Goal: Task Accomplishment & Management: Manage account settings

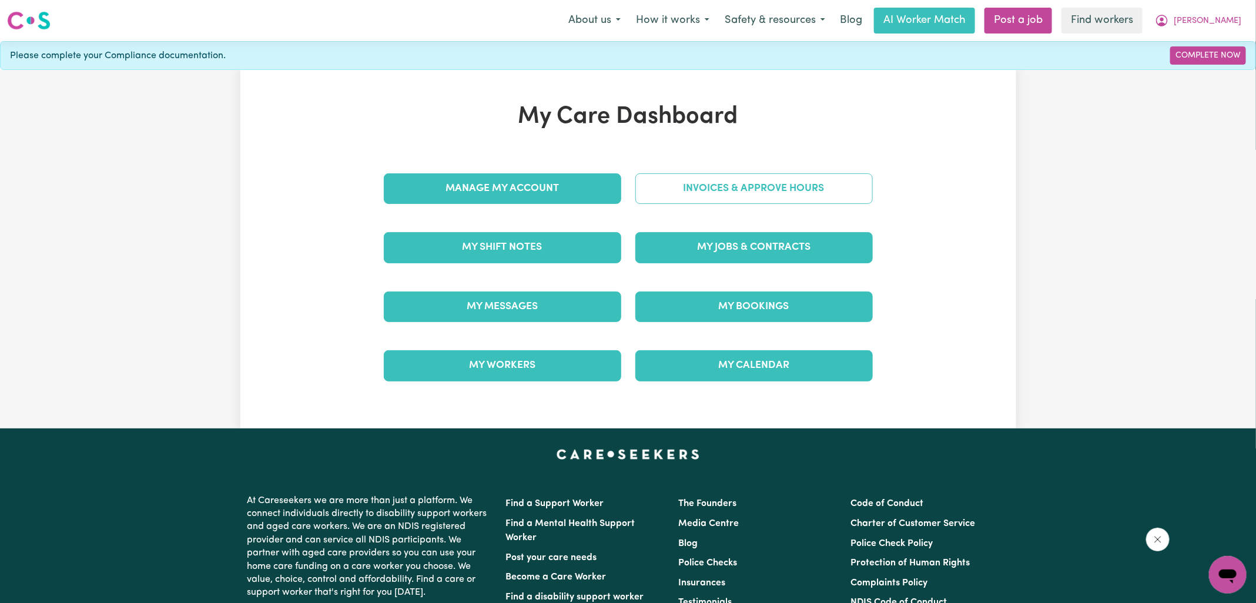
click at [694, 196] on link "Invoices & Approve Hours" at bounding box center [753, 188] width 237 height 31
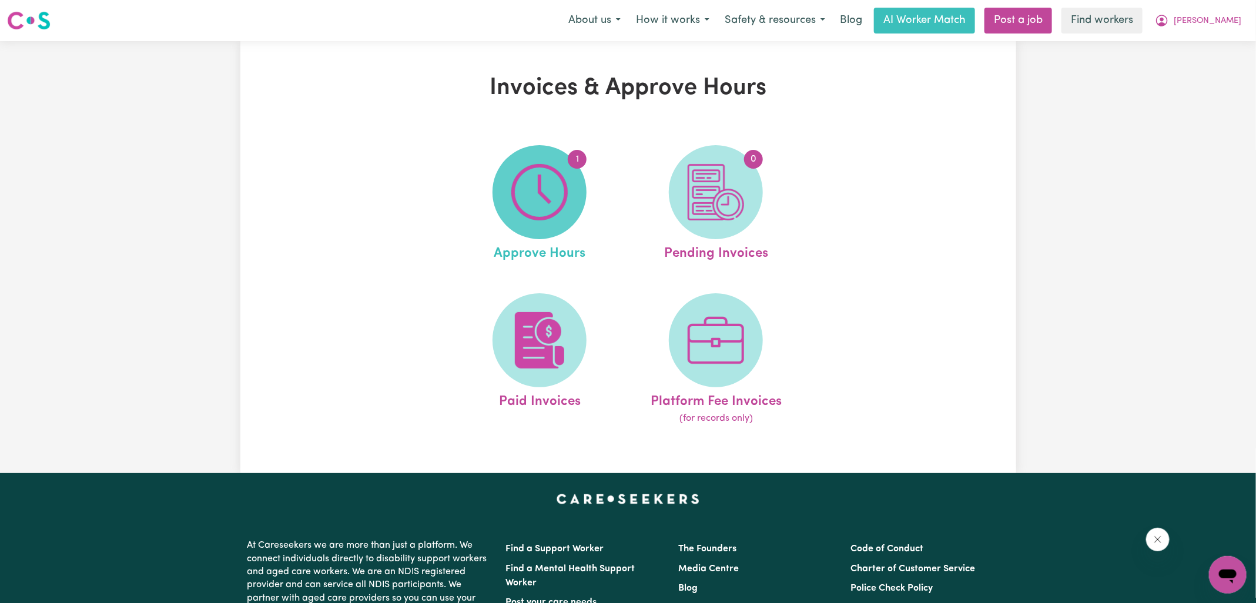
click at [564, 201] on img at bounding box center [539, 192] width 56 height 56
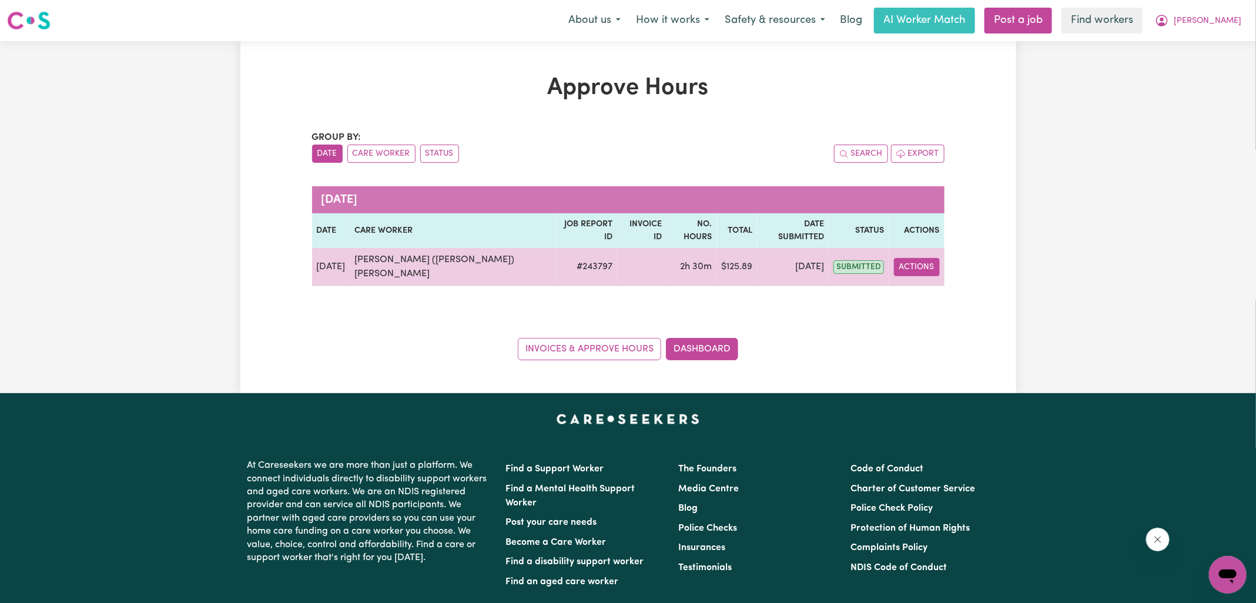
click at [919, 258] on button "Actions" at bounding box center [917, 267] width 46 height 18
click at [916, 282] on link "View Job Report" at bounding box center [944, 294] width 100 height 24
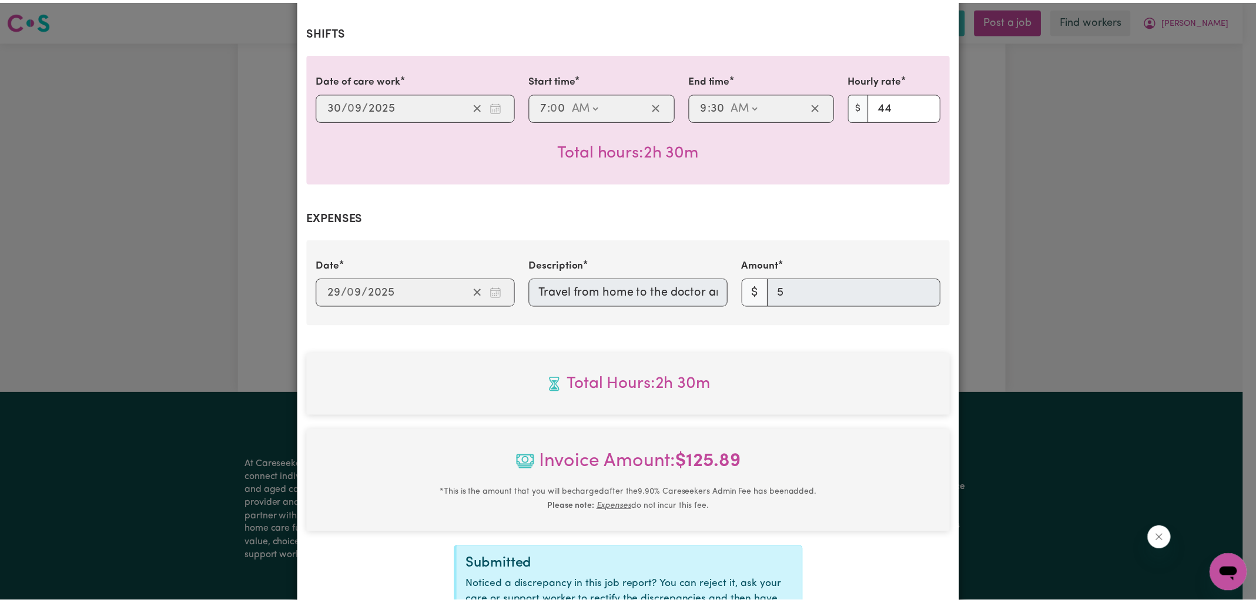
scroll to position [374, 0]
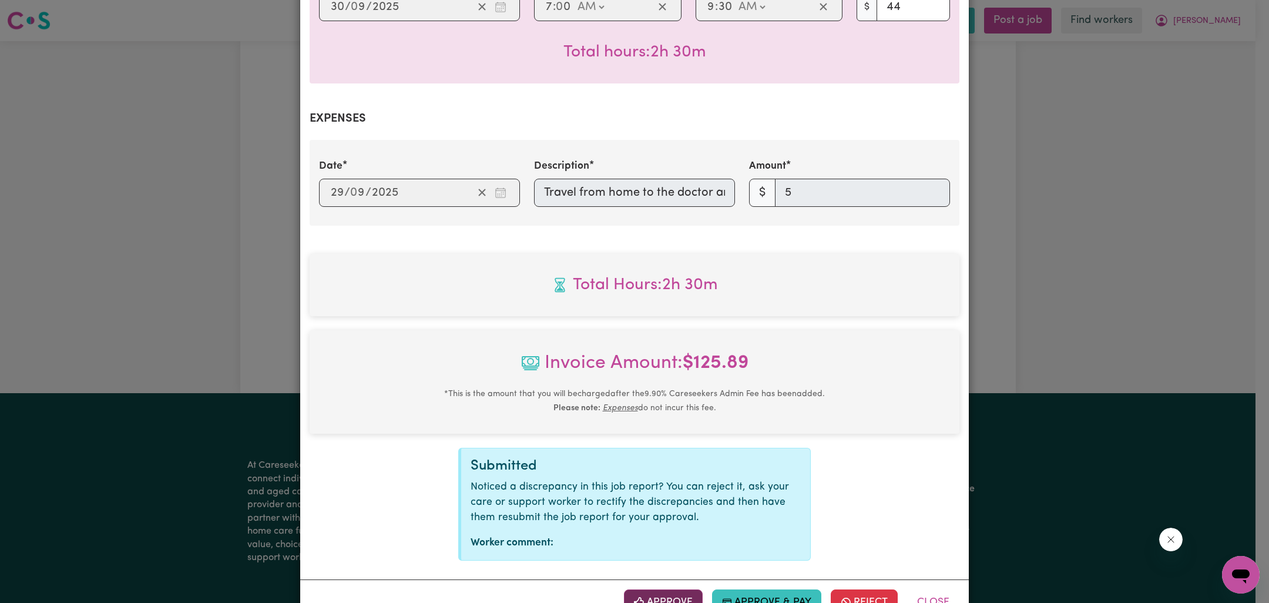
click at [656, 589] on button "Approve" at bounding box center [663, 602] width 79 height 26
click at [1176, 287] on div "Job Report # 243797 - [PERSON_NAME] ([PERSON_NAME]) [PERSON_NAME] Summary Job r…" at bounding box center [634, 301] width 1269 height 603
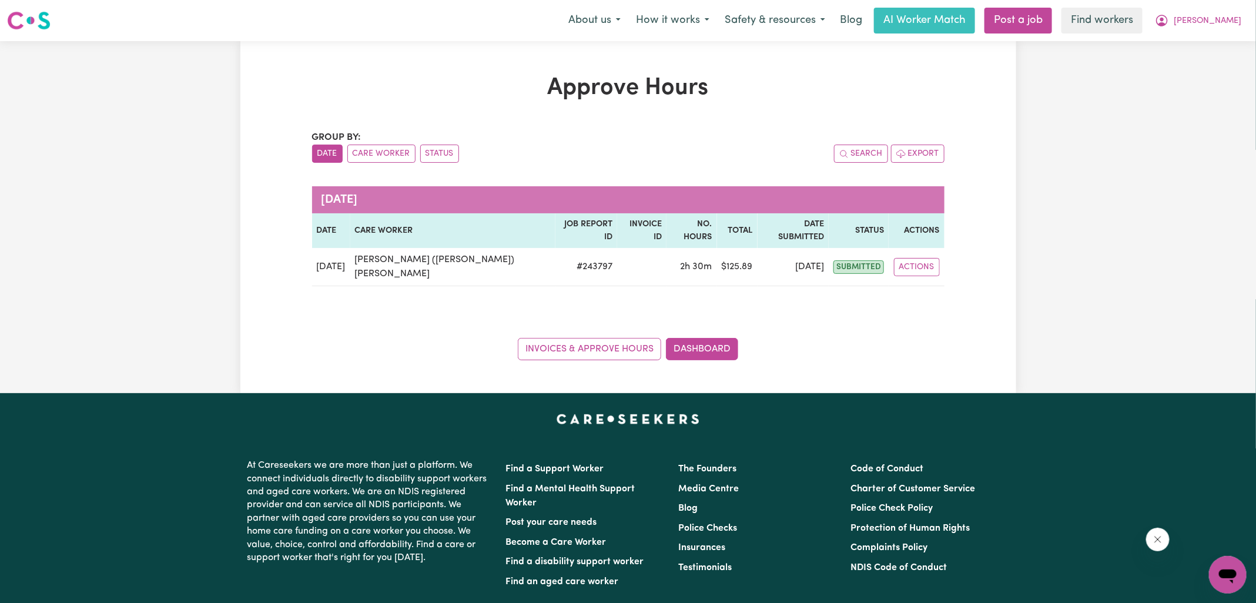
click at [700, 324] on div "Invoices & Approve Hours Dashboard" at bounding box center [628, 342] width 632 height 36
click at [696, 338] on link "Dashboard" at bounding box center [702, 349] width 72 height 22
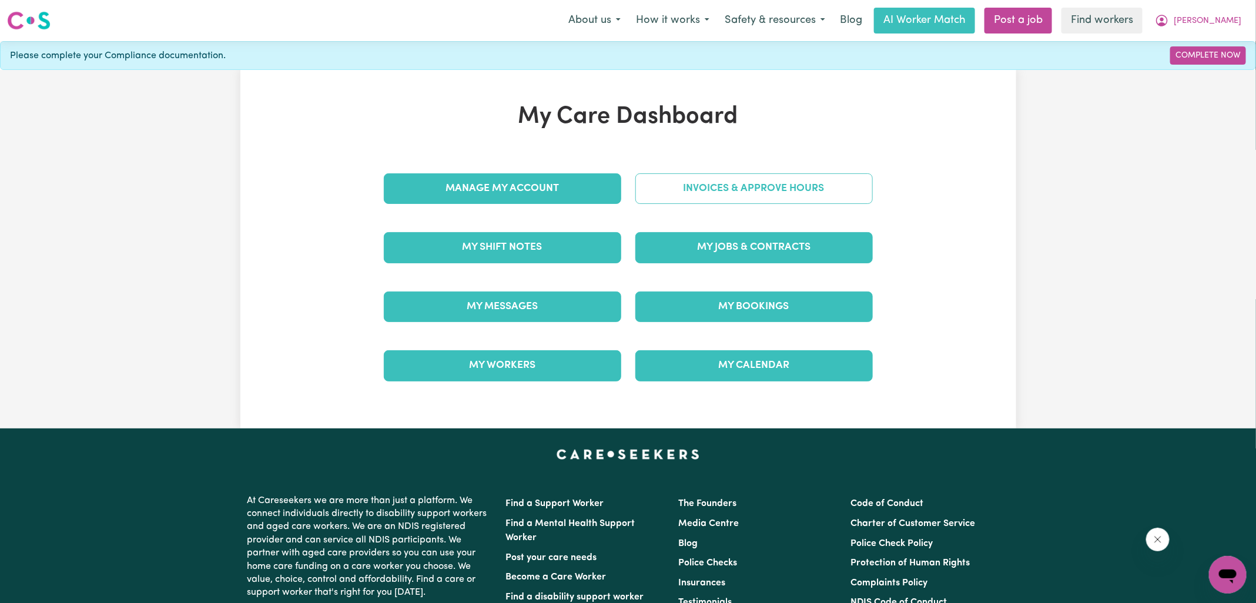
click at [711, 187] on link "Invoices & Approve Hours" at bounding box center [753, 188] width 237 height 31
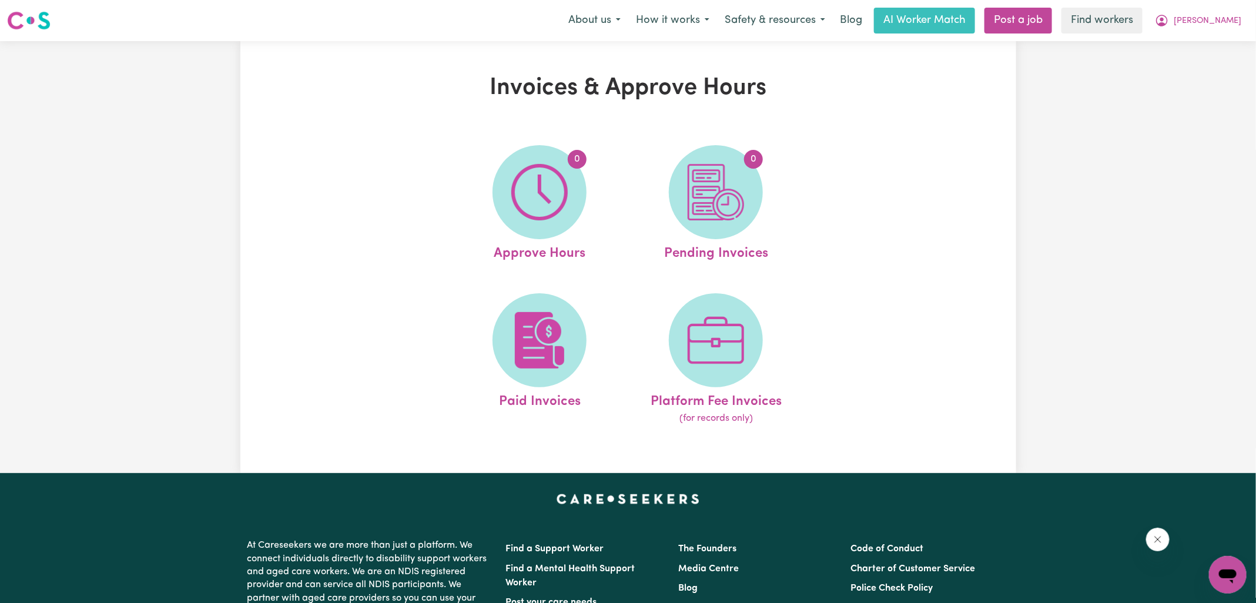
click at [711, 187] on img at bounding box center [716, 192] width 56 height 56
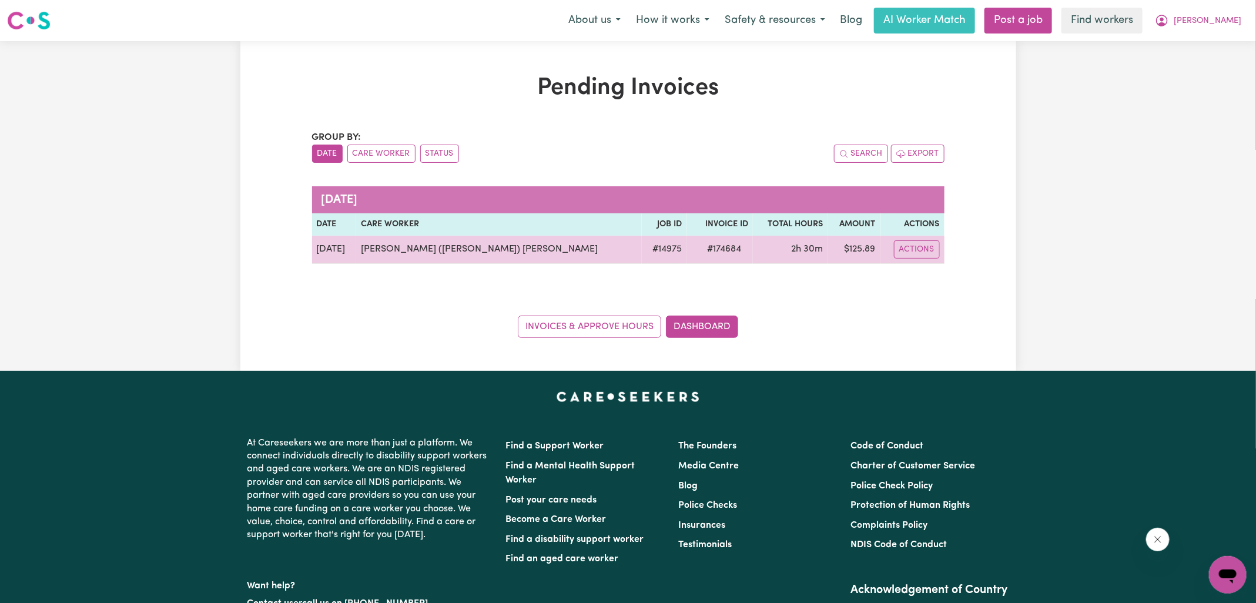
click at [701, 251] on span "# 174684" at bounding box center [724, 249] width 48 height 14
copy span "174684"
click at [856, 243] on td "$ 125.89" at bounding box center [854, 250] width 52 height 28
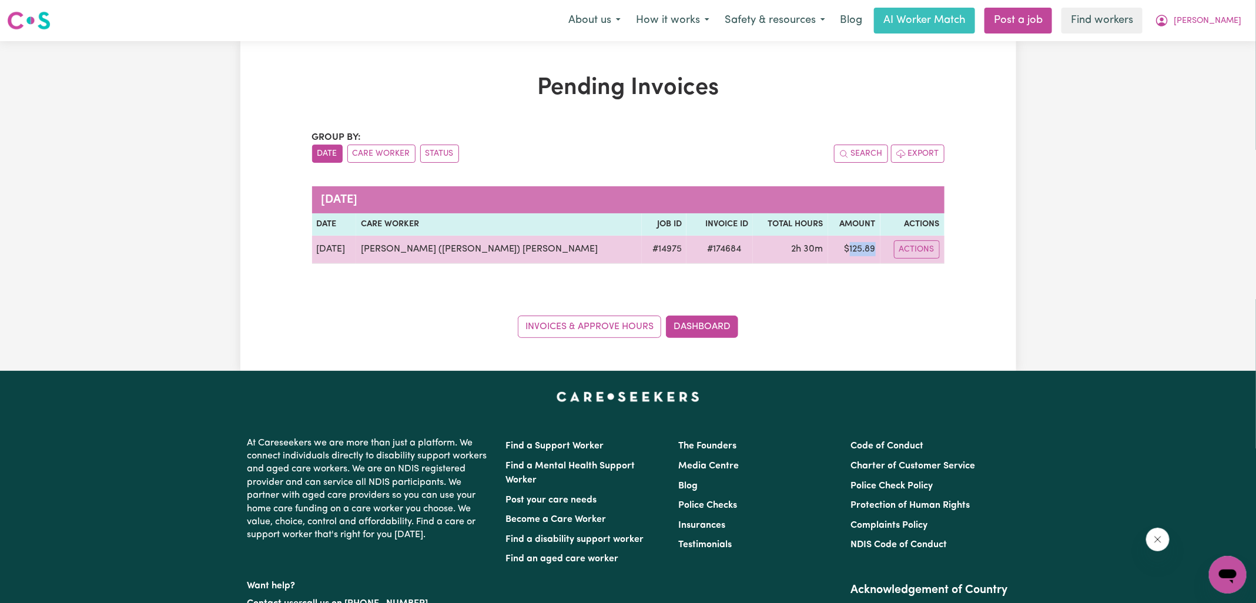
copy td "125.89"
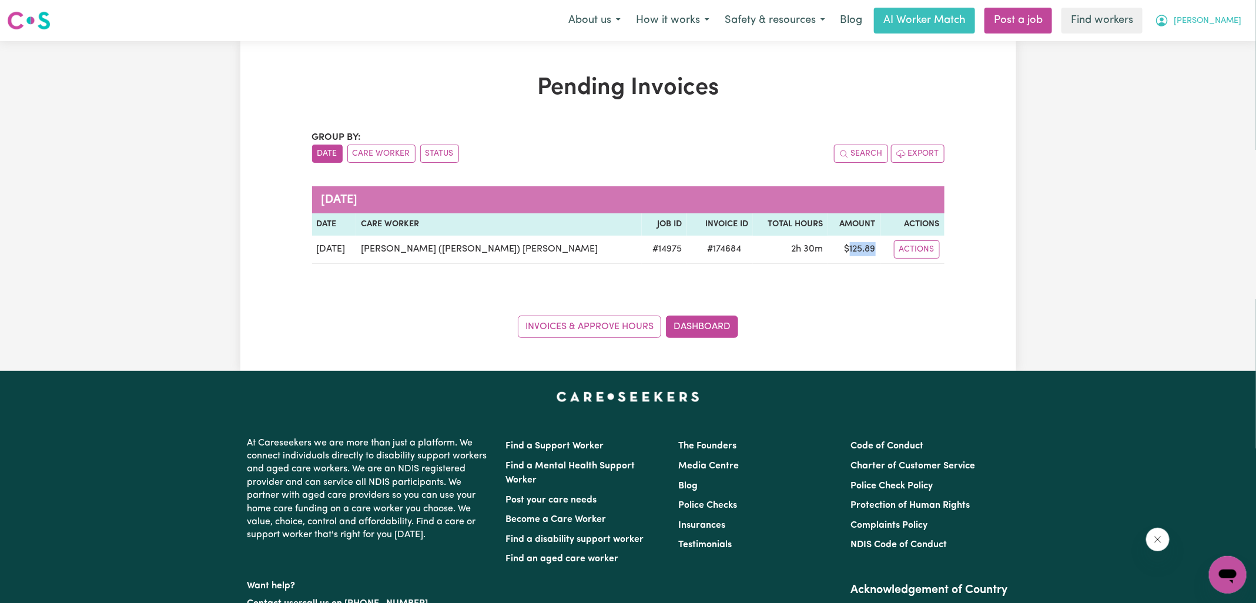
click at [1225, 15] on span "[PERSON_NAME]" at bounding box center [1208, 21] width 68 height 13
click at [1189, 66] on link "Logout" at bounding box center [1201, 67] width 93 height 22
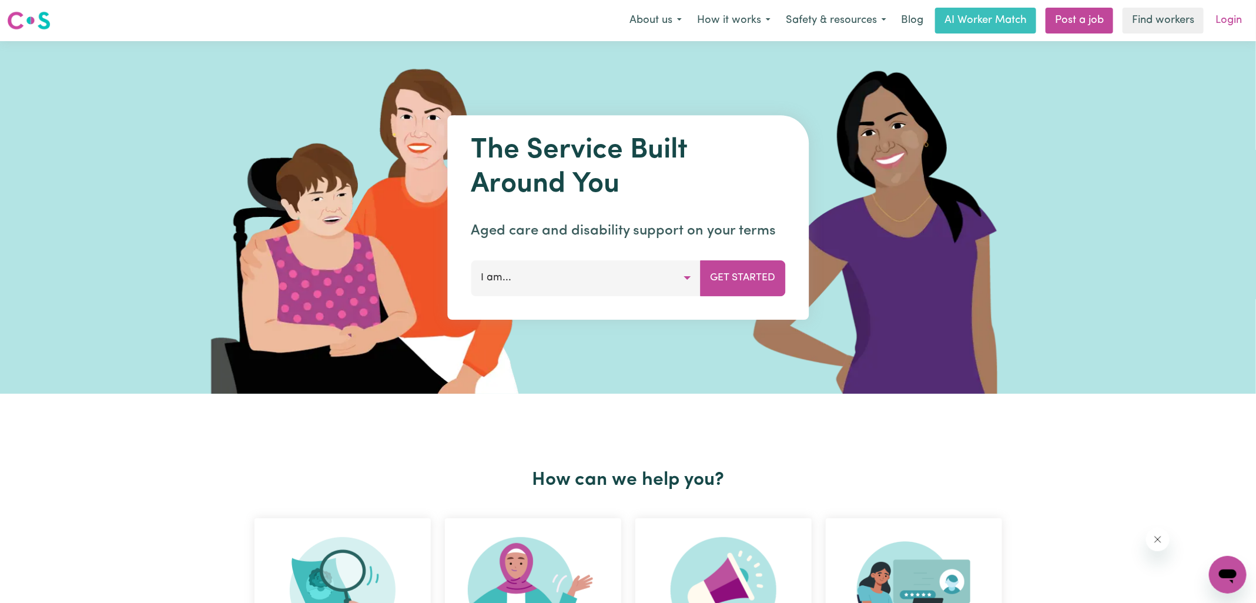
click at [1220, 14] on link "Login" at bounding box center [1228, 21] width 41 height 26
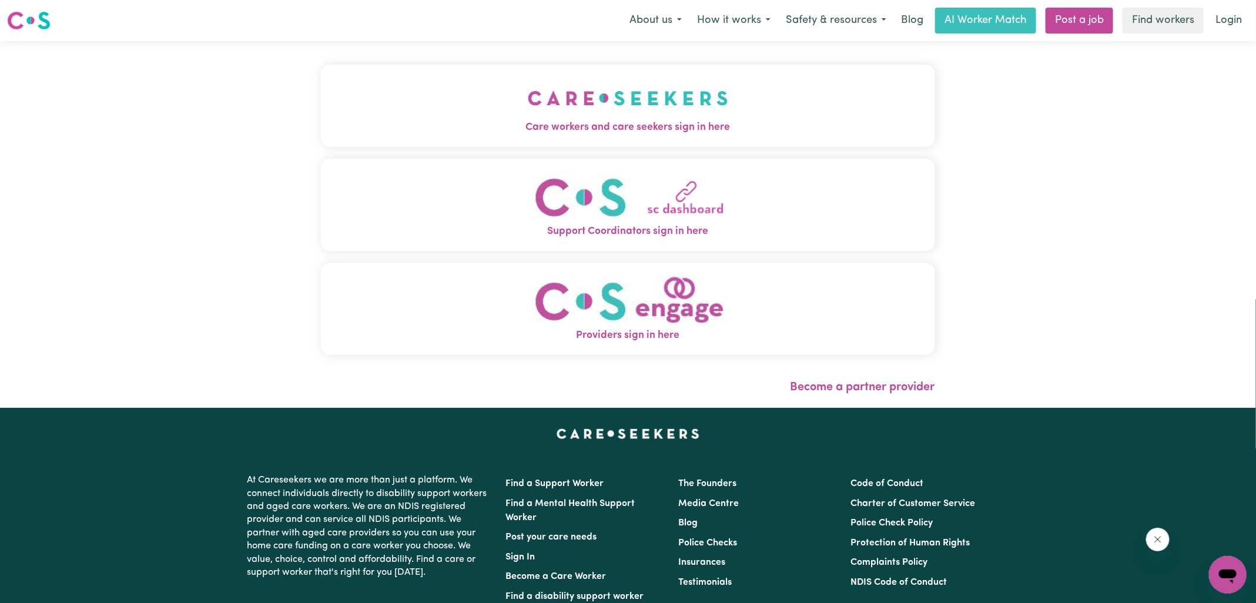
click at [582, 115] on img "Care workers and care seekers sign in here" at bounding box center [628, 97] width 200 height 43
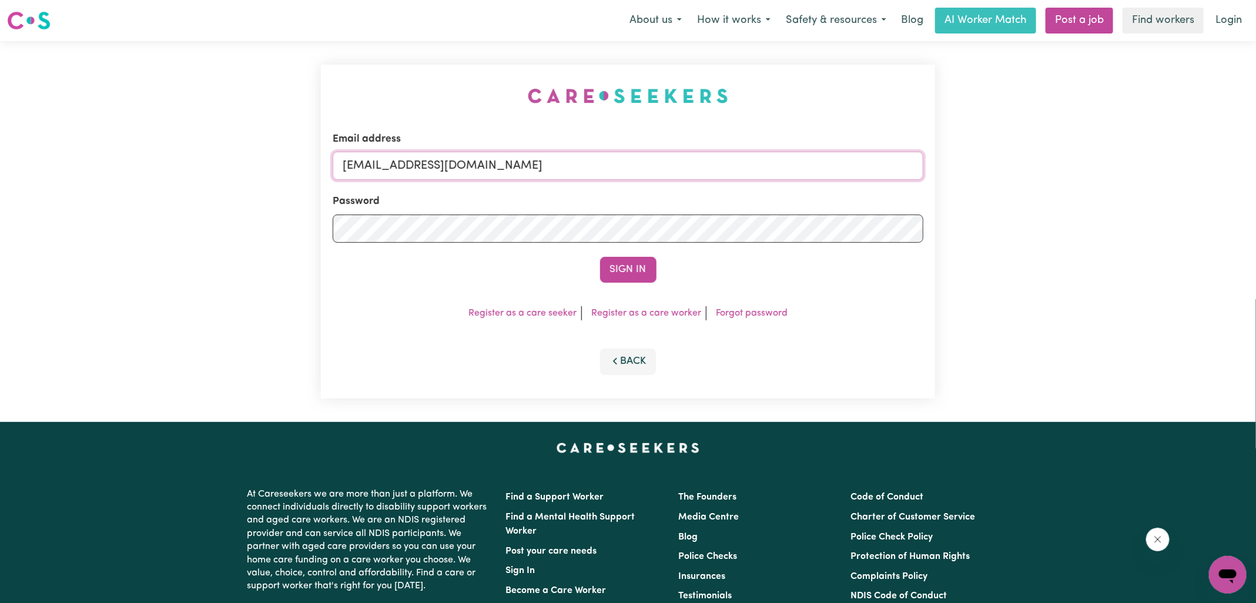
drag, startPoint x: 401, startPoint y: 168, endPoint x: 738, endPoint y: 175, distance: 336.8
click at [738, 176] on input "[EMAIL_ADDRESS][DOMAIN_NAME]" at bounding box center [628, 166] width 591 height 28
type input "[EMAIL_ADDRESS][PERSON_NAME][DOMAIN_NAME]"
click at [600, 257] on button "Sign In" at bounding box center [628, 270] width 56 height 26
